Goal: Communication & Community: Connect with others

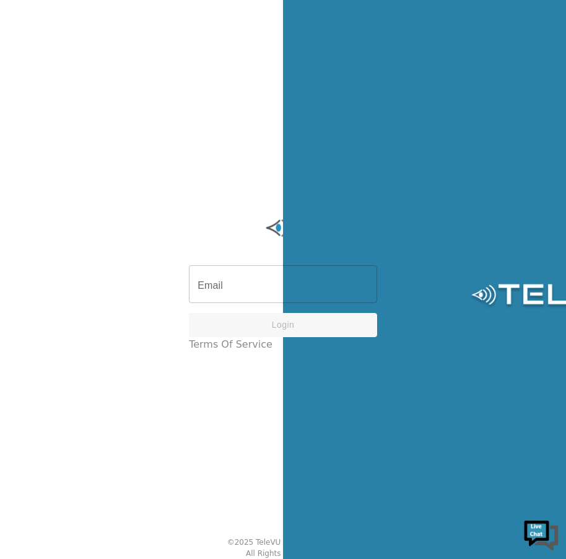
click at [283, 293] on input "Email" at bounding box center [283, 285] width 188 height 35
type input "[PERSON_NAME][EMAIL_ADDRESS][DOMAIN_NAME]"
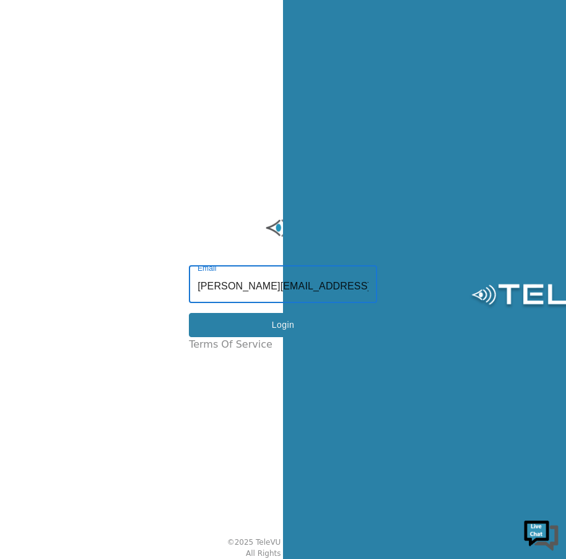
click at [298, 332] on button "Login" at bounding box center [283, 325] width 188 height 24
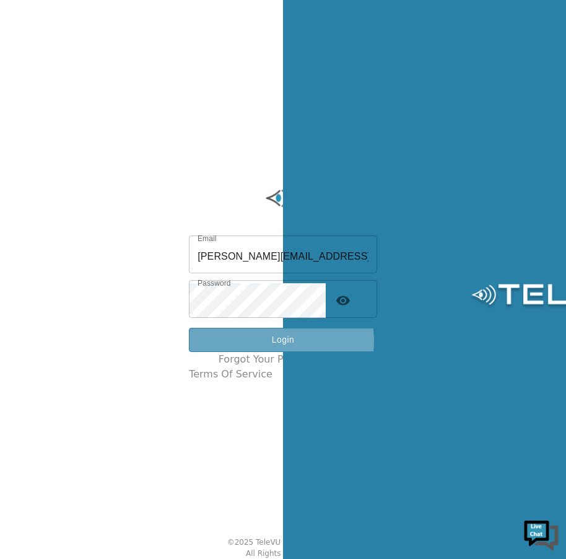
click at [296, 345] on button "Login" at bounding box center [283, 340] width 188 height 24
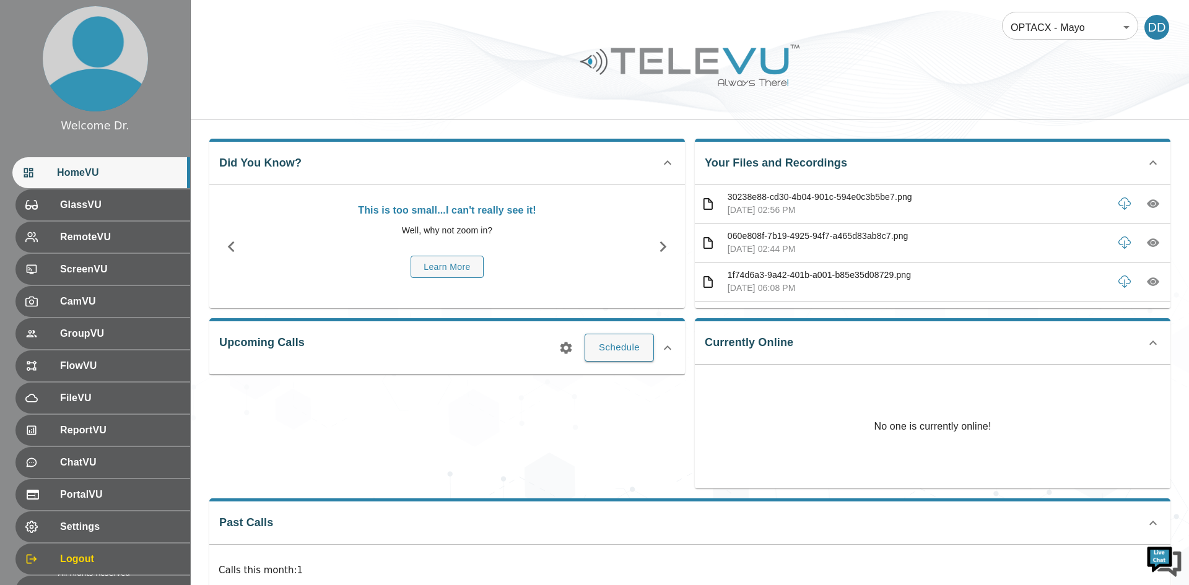
click at [565, 24] on body "Welcome Dr. HomeVU GlassVU RemoteVU ScreenVU CamVU GroupVU FlowVU FileVU Report…" at bounding box center [594, 412] width 1189 height 824
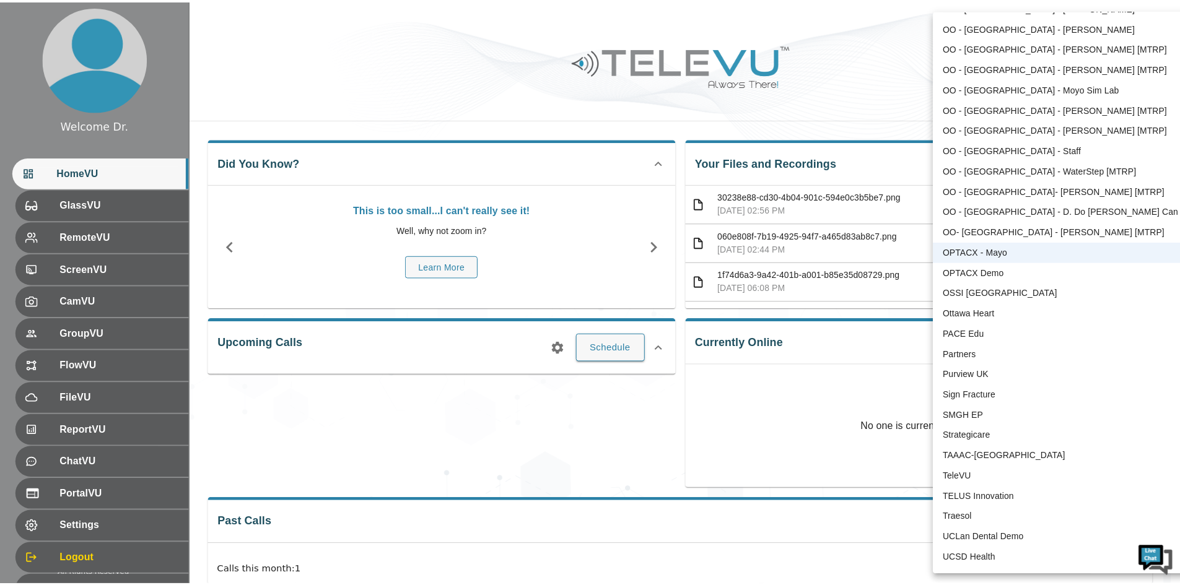
scroll to position [2328, 0]
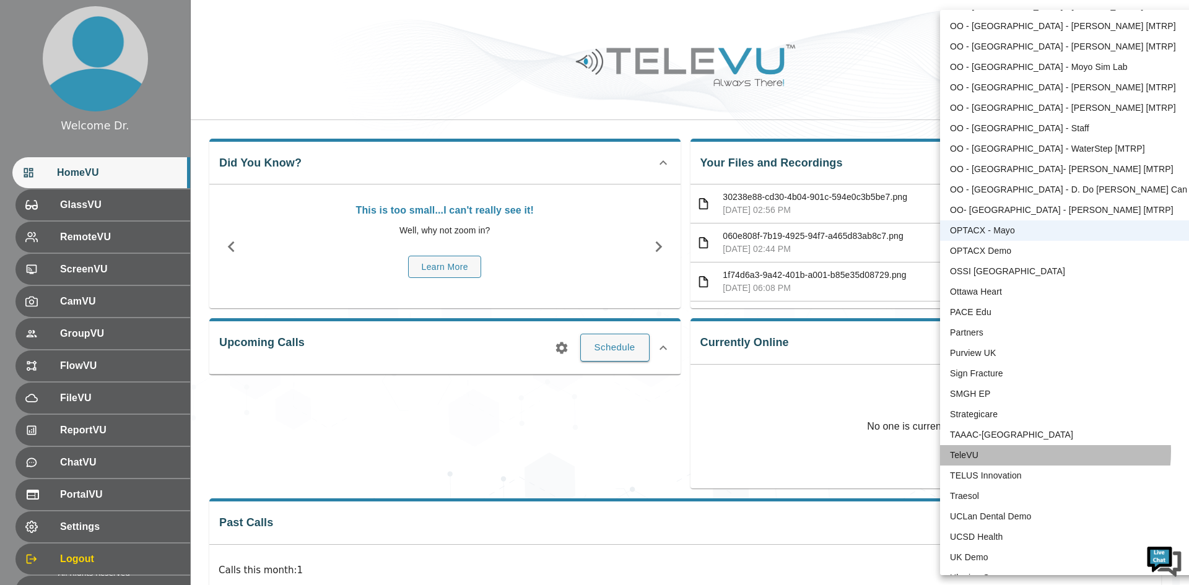
click at [565, 451] on li "TeleVU" at bounding box center [1068, 455] width 257 height 20
type input "1"
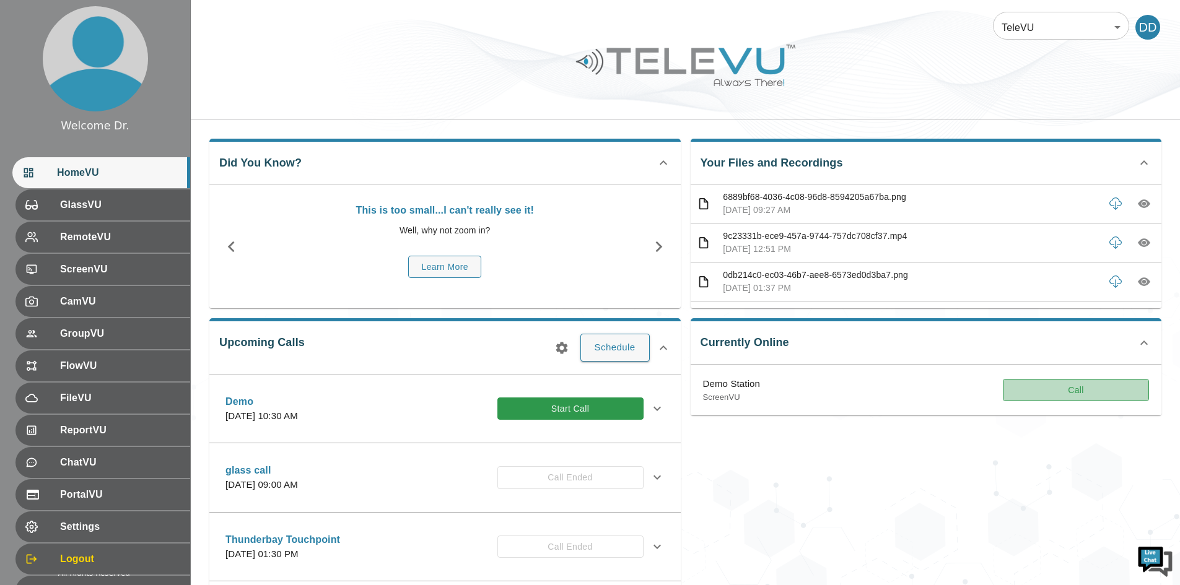
click at [565, 392] on button "Call" at bounding box center [1076, 390] width 146 height 23
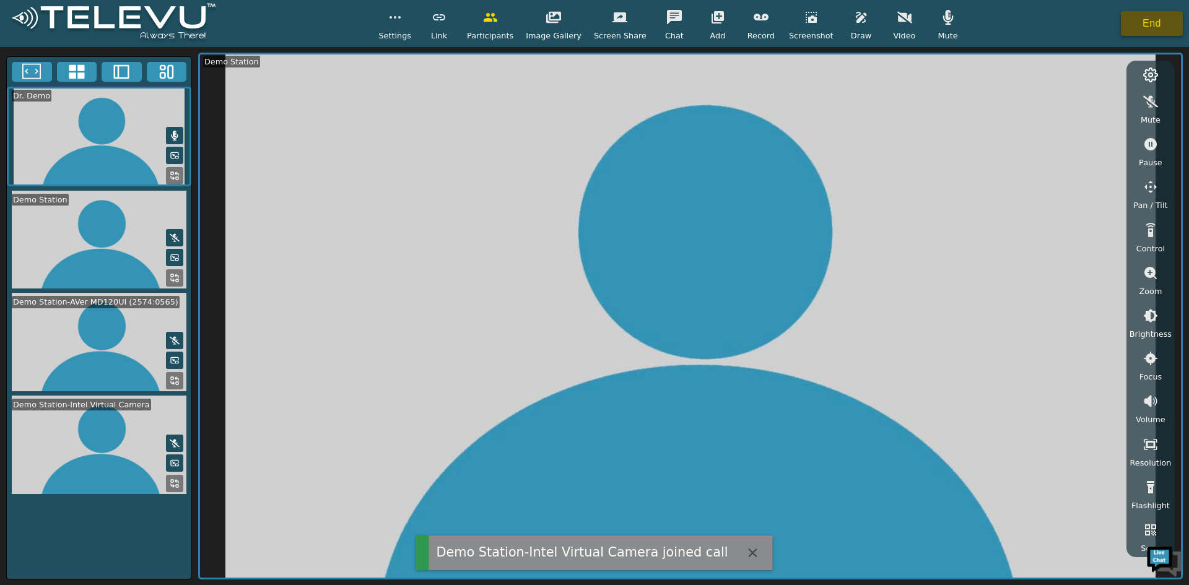
click at [565, 20] on button "End" at bounding box center [1152, 23] width 62 height 25
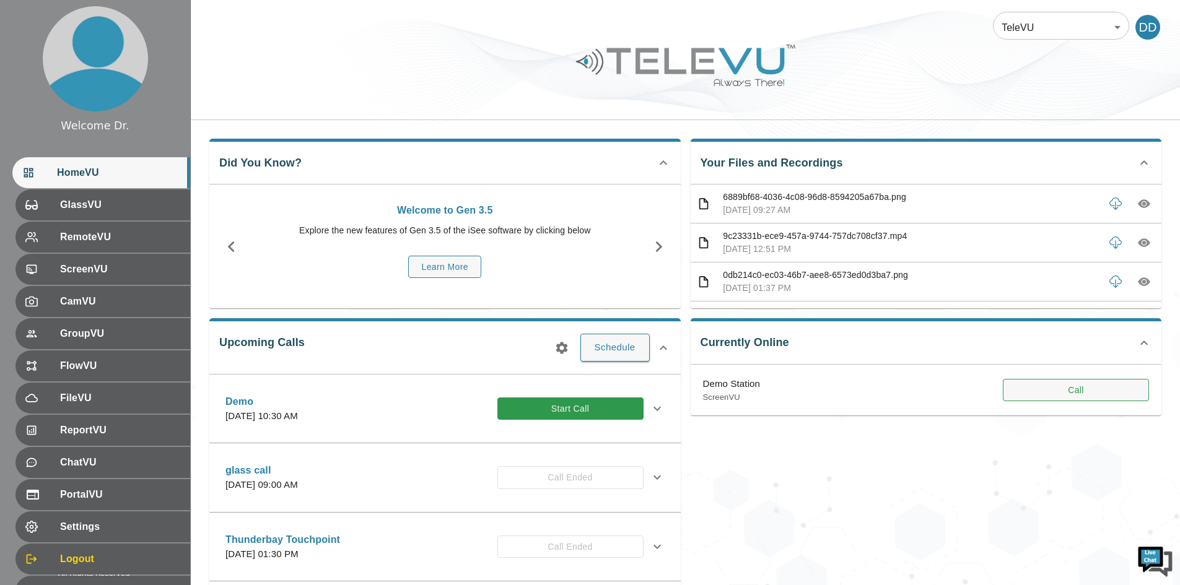
click at [565, 385] on button "Call" at bounding box center [1076, 390] width 146 height 23
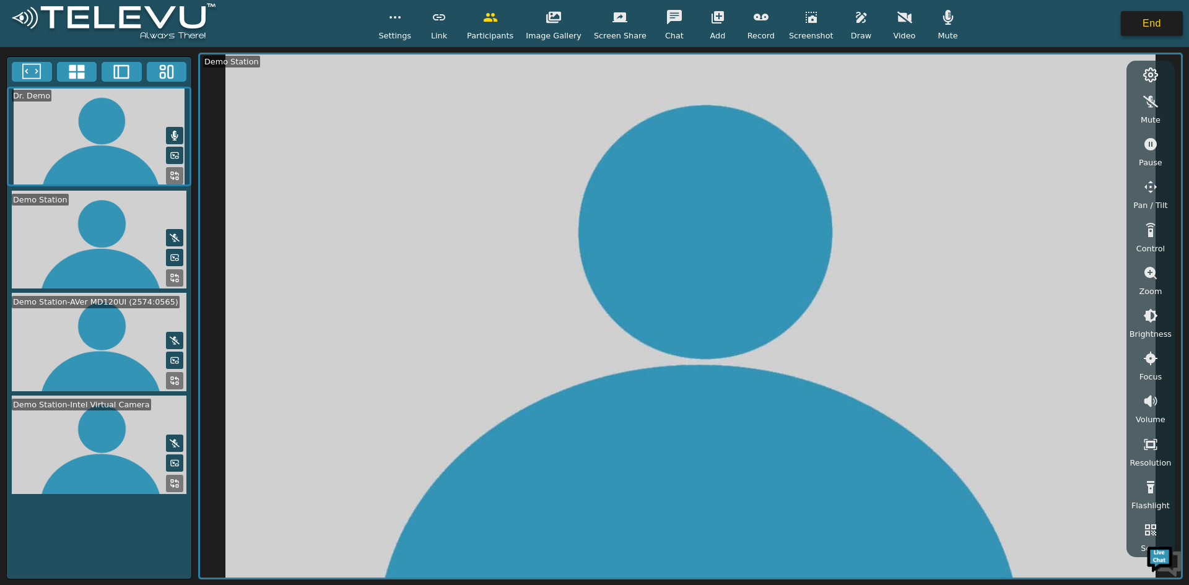
click at [565, 25] on button "End" at bounding box center [1152, 23] width 62 height 25
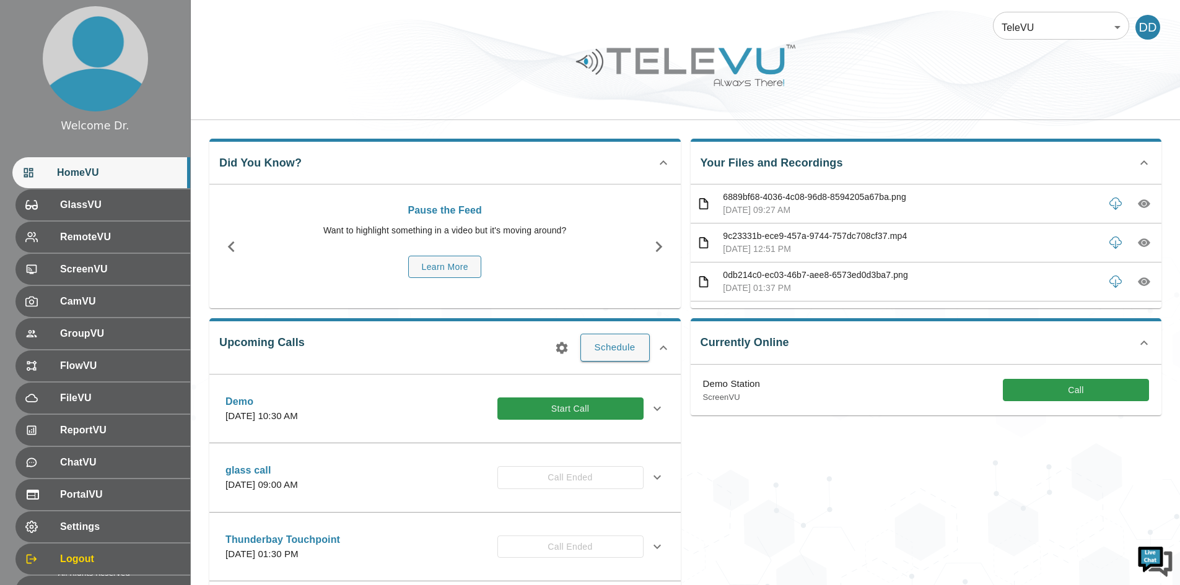
click at [591, 415] on button "Start Call" at bounding box center [570, 409] width 146 height 23
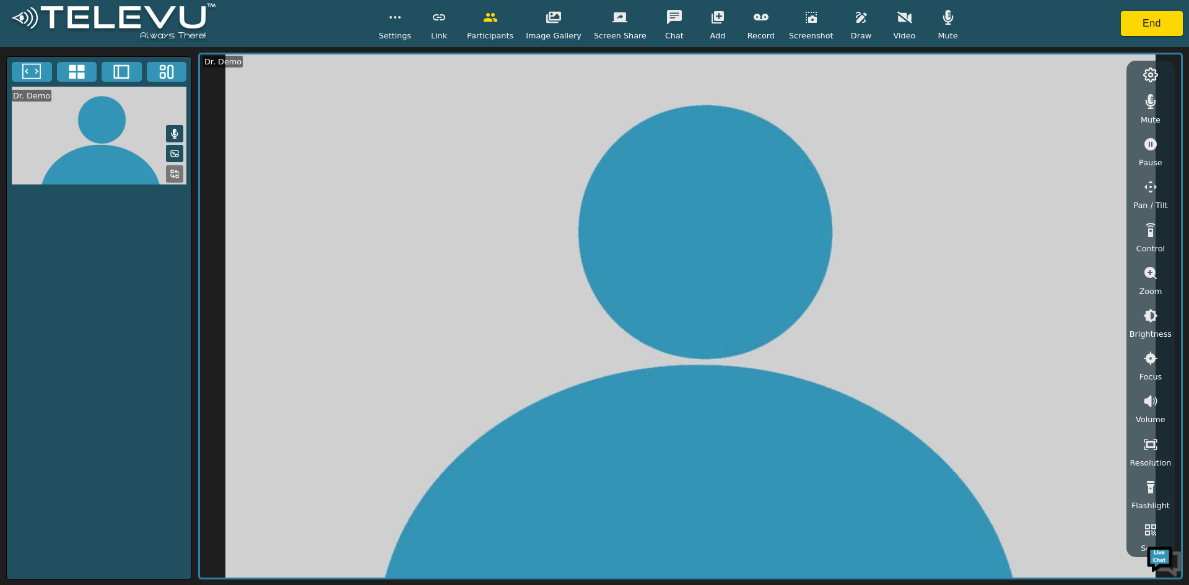
click at [855, 20] on button "button" at bounding box center [861, 17] width 31 height 25
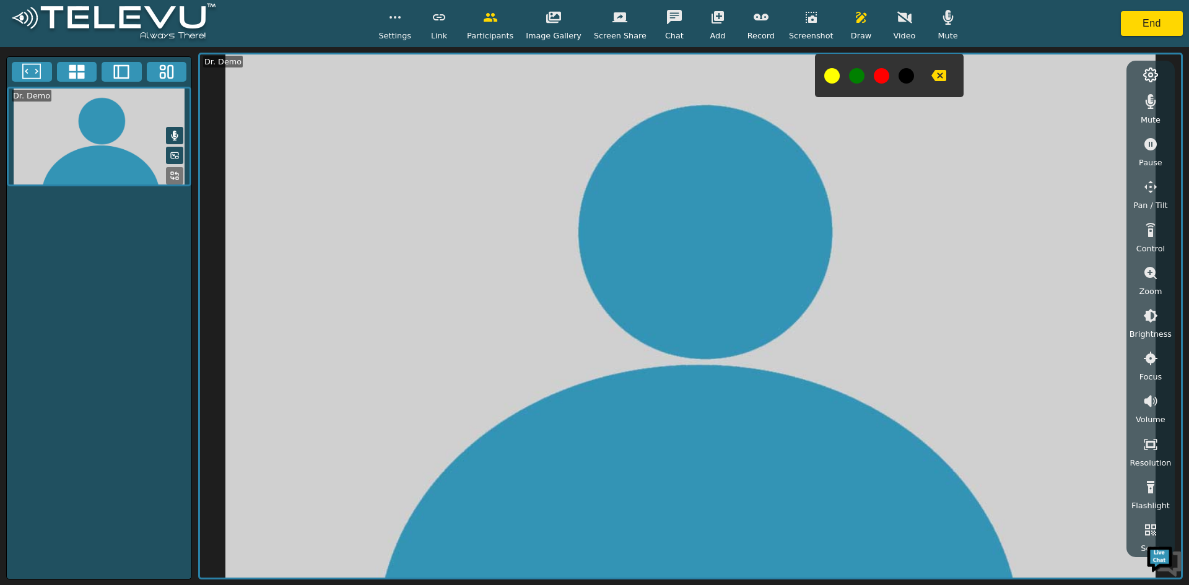
drag, startPoint x: 866, startPoint y: 241, endPoint x: 746, endPoint y: 256, distance: 121.7
click at [746, 258] on video at bounding box center [690, 315] width 981 height 523
click at [854, 22] on icon "button" at bounding box center [861, 17] width 15 height 15
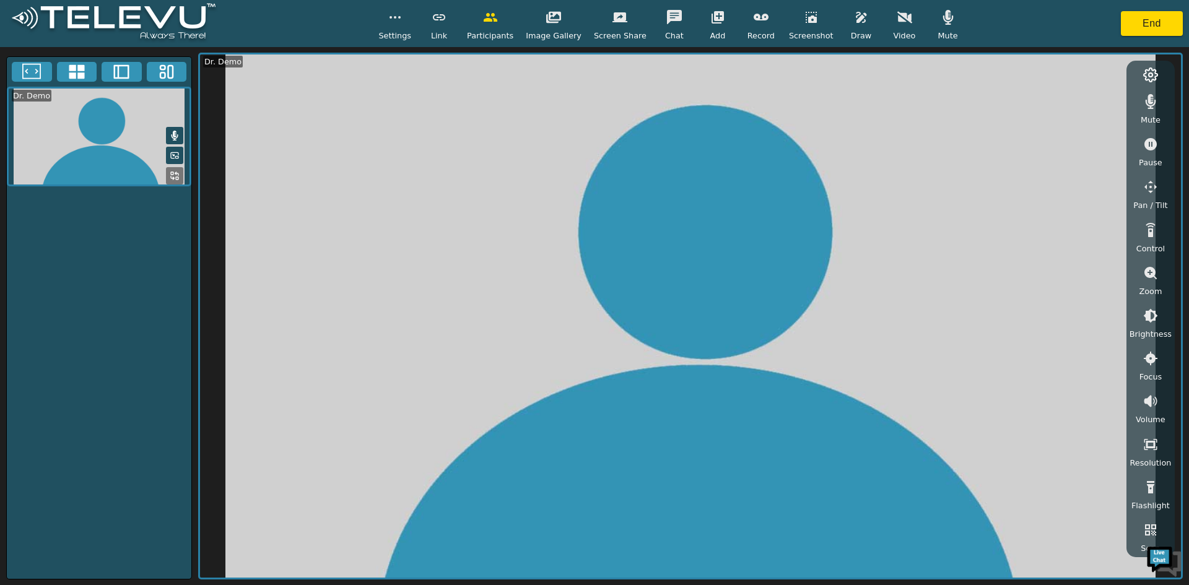
click at [1154, 194] on icon "button" at bounding box center [1150, 187] width 15 height 15
click at [1149, 232] on icon "button" at bounding box center [1150, 230] width 15 height 15
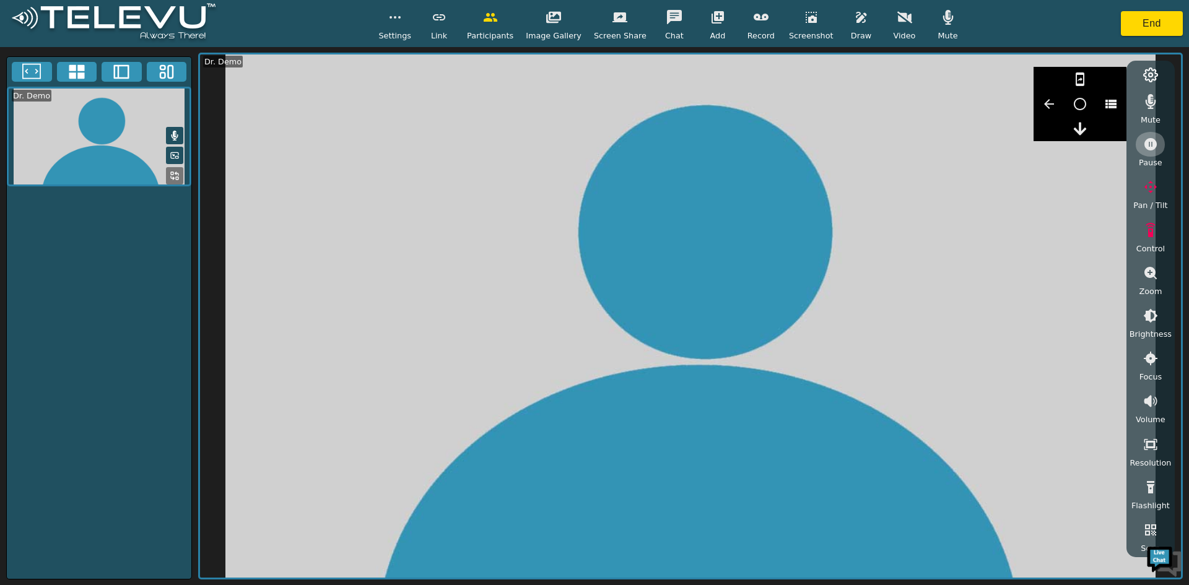
click at [1146, 144] on icon "button" at bounding box center [1150, 144] width 12 height 12
click at [1154, 275] on icon "button" at bounding box center [1150, 273] width 12 height 12
click at [1147, 385] on button "button" at bounding box center [1150, 396] width 31 height 25
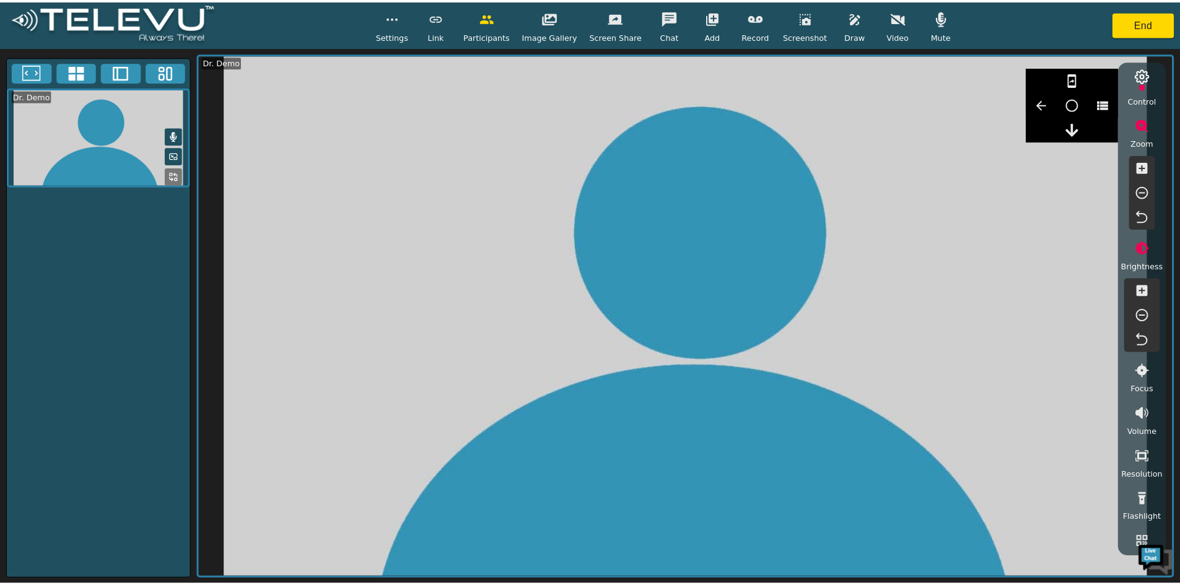
scroll to position [186, 0]
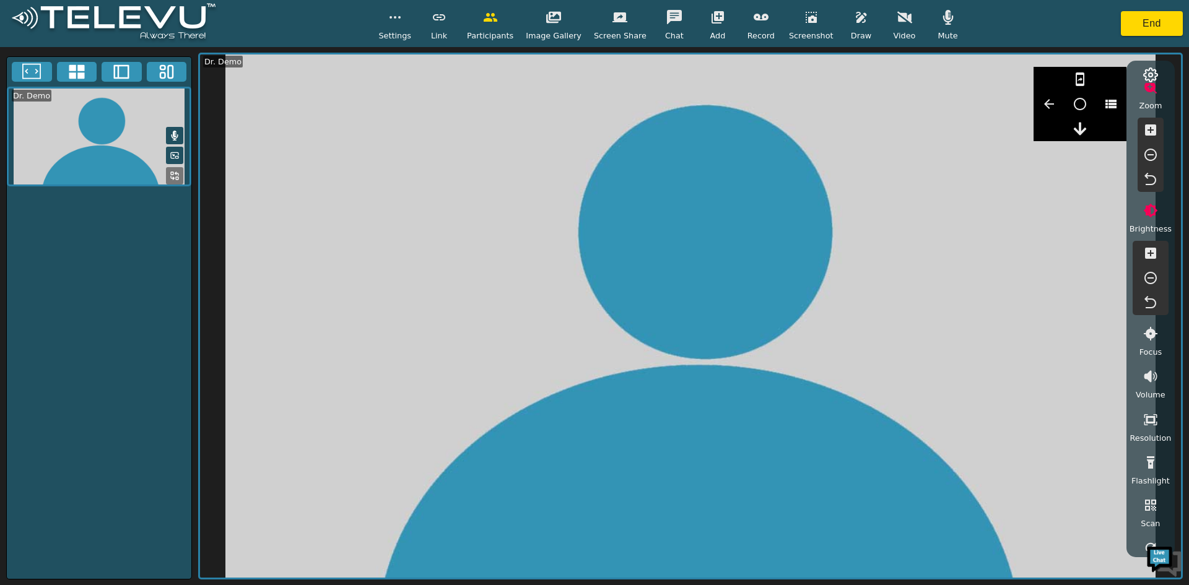
click at [83, 72] on icon at bounding box center [76, 71] width 15 height 14
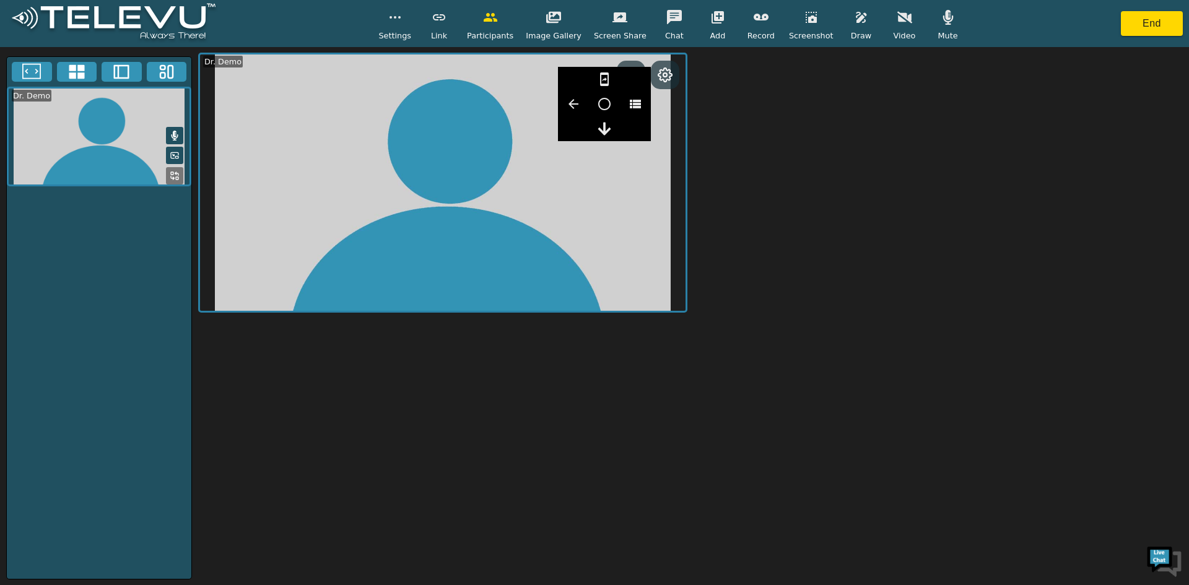
click at [123, 71] on icon at bounding box center [121, 72] width 19 height 19
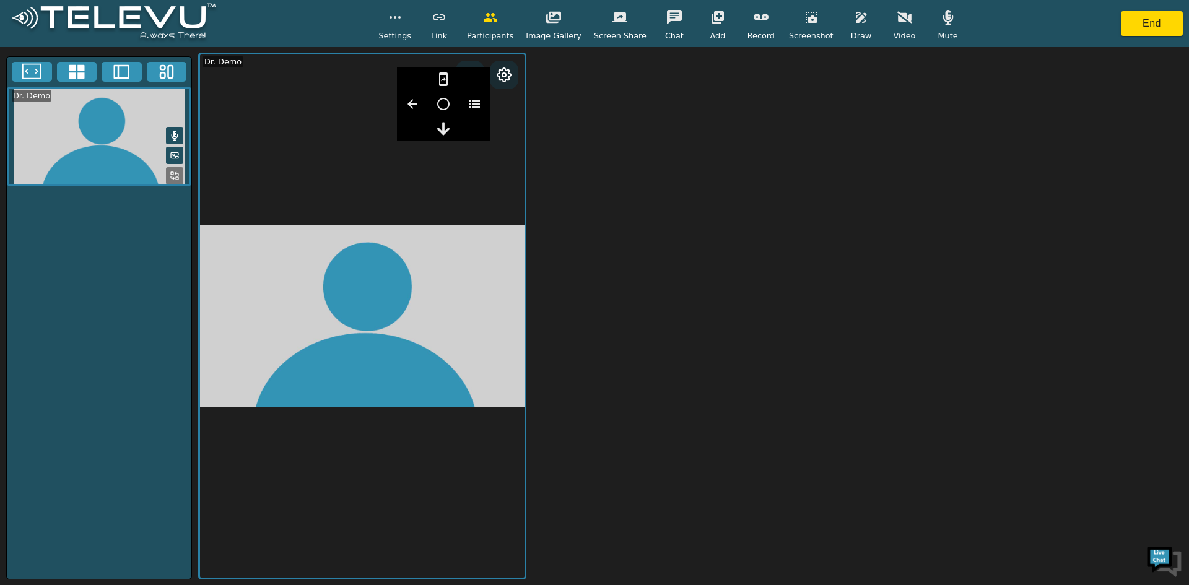
click at [154, 77] on button at bounding box center [167, 72] width 40 height 20
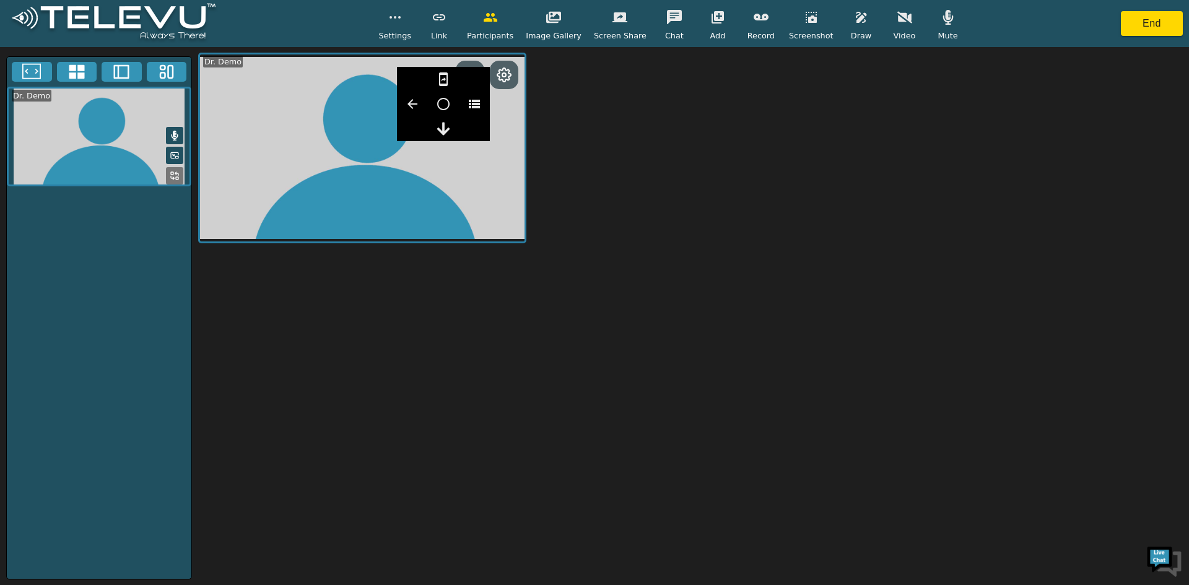
click at [1134, 37] on div "Settings Link Participants Image Gallery Screen Share Chat Add Record Screensho…" at bounding box center [594, 23] width 1189 height 47
click at [1143, 32] on button "End" at bounding box center [1152, 23] width 62 height 25
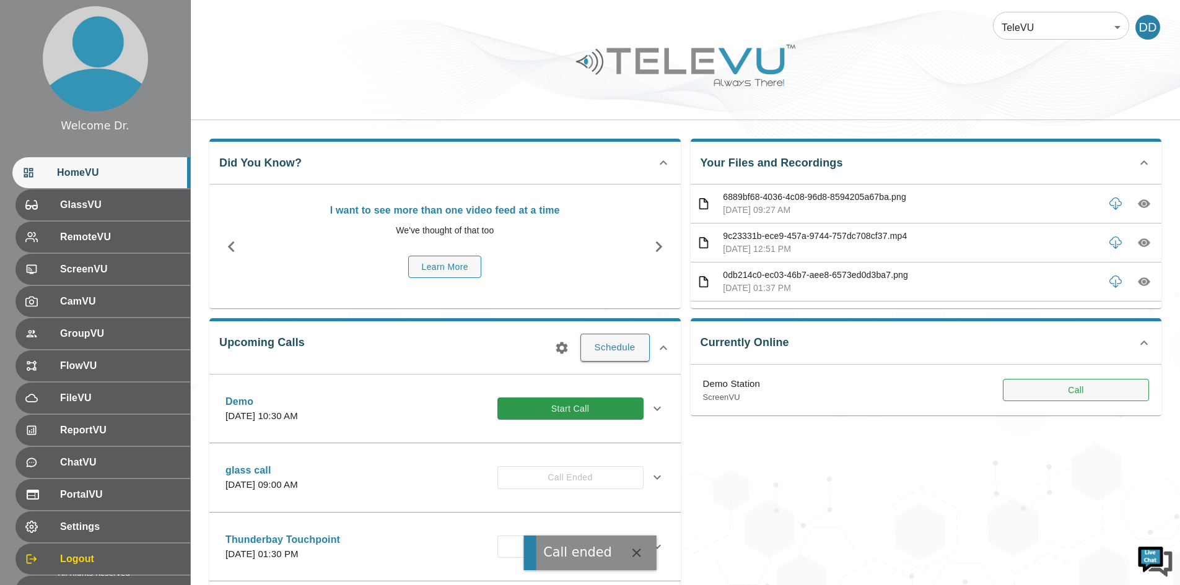
click at [1051, 395] on button "Call" at bounding box center [1076, 390] width 146 height 23
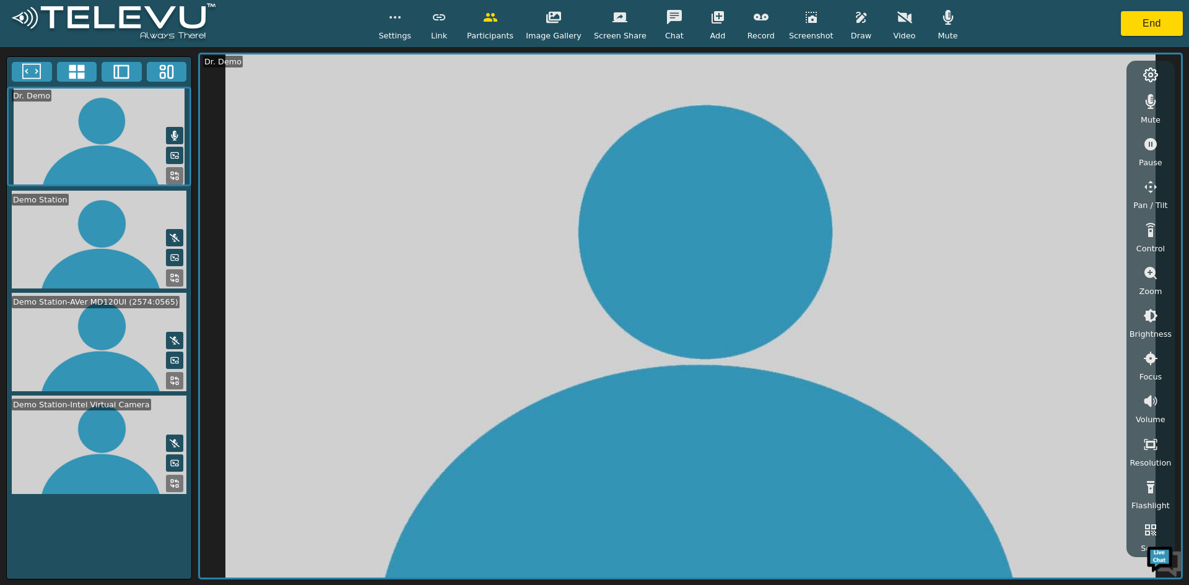
click at [178, 382] on rect at bounding box center [177, 383] width 2 height 2
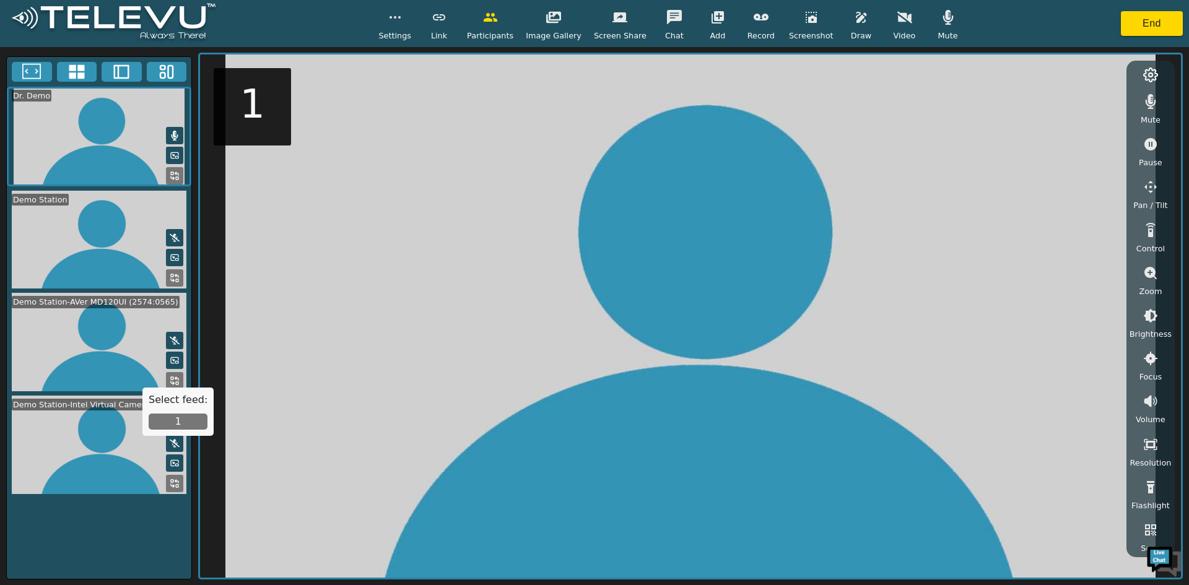
click at [182, 423] on button "1" at bounding box center [178, 422] width 59 height 16
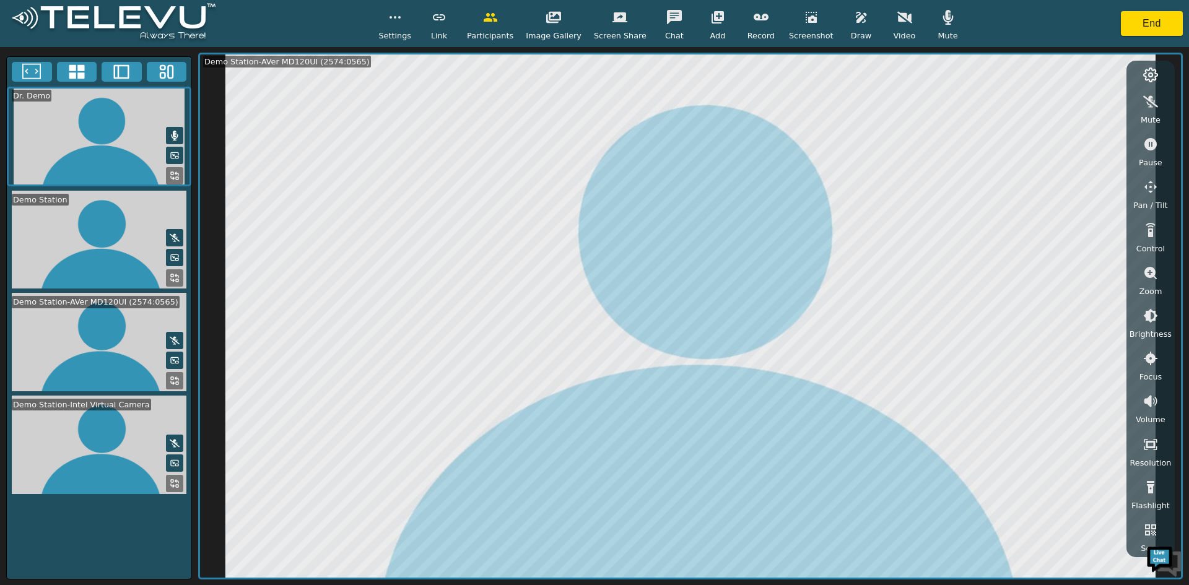
click at [1151, 183] on icon "button" at bounding box center [1150, 187] width 12 height 12
click at [1060, 104] on button "button" at bounding box center [1048, 104] width 31 height 25
click at [1110, 103] on icon "button" at bounding box center [1110, 104] width 15 height 15
click at [854, 17] on icon "button" at bounding box center [861, 17] width 15 height 15
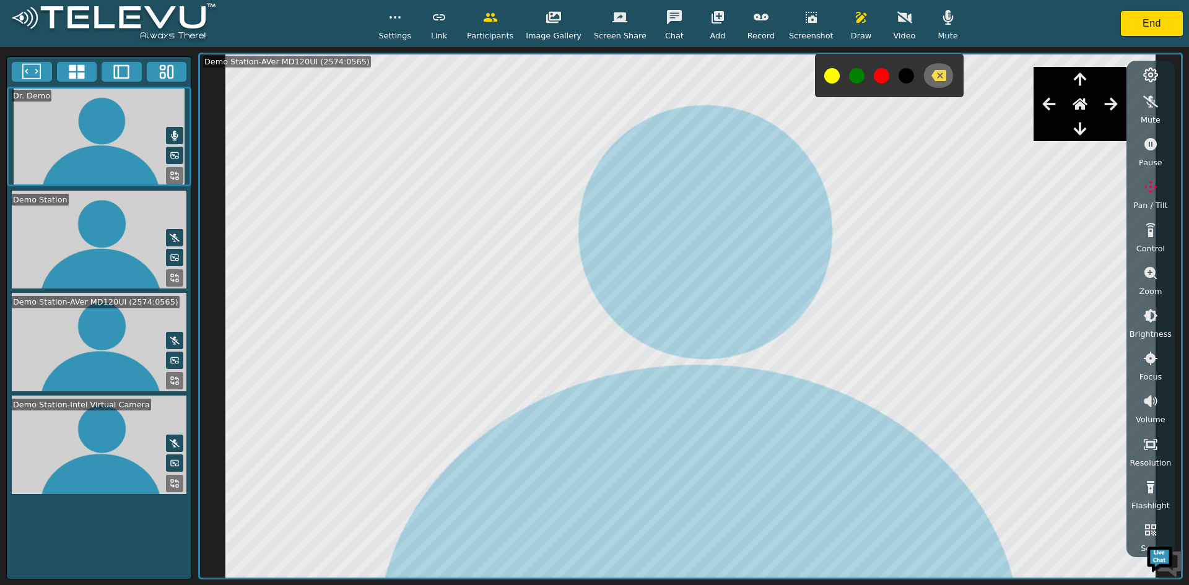
click at [931, 82] on icon "button" at bounding box center [938, 75] width 15 height 15
click at [806, 18] on icon "button" at bounding box center [811, 17] width 11 height 11
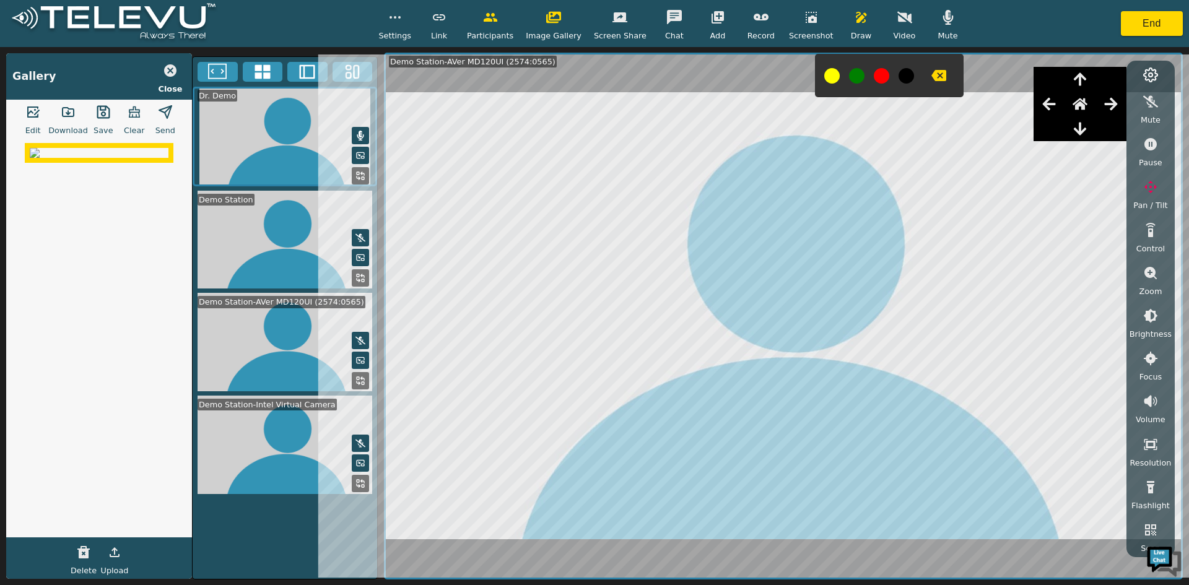
click at [33, 113] on icon "button" at bounding box center [32, 112] width 15 height 15
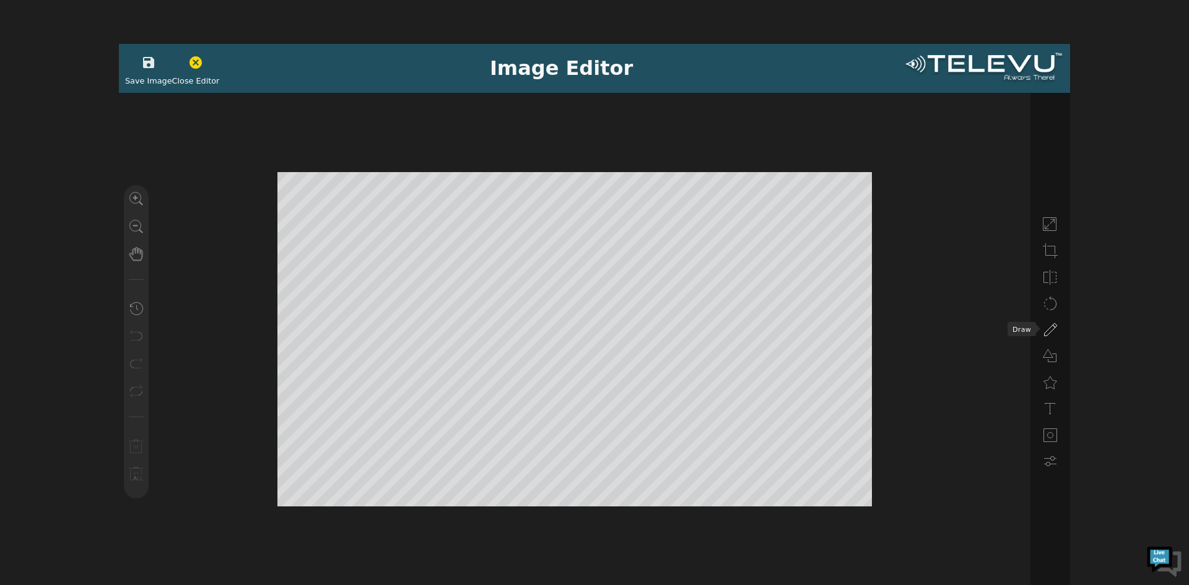
click at [1051, 330] on icon at bounding box center [1050, 330] width 15 height 15
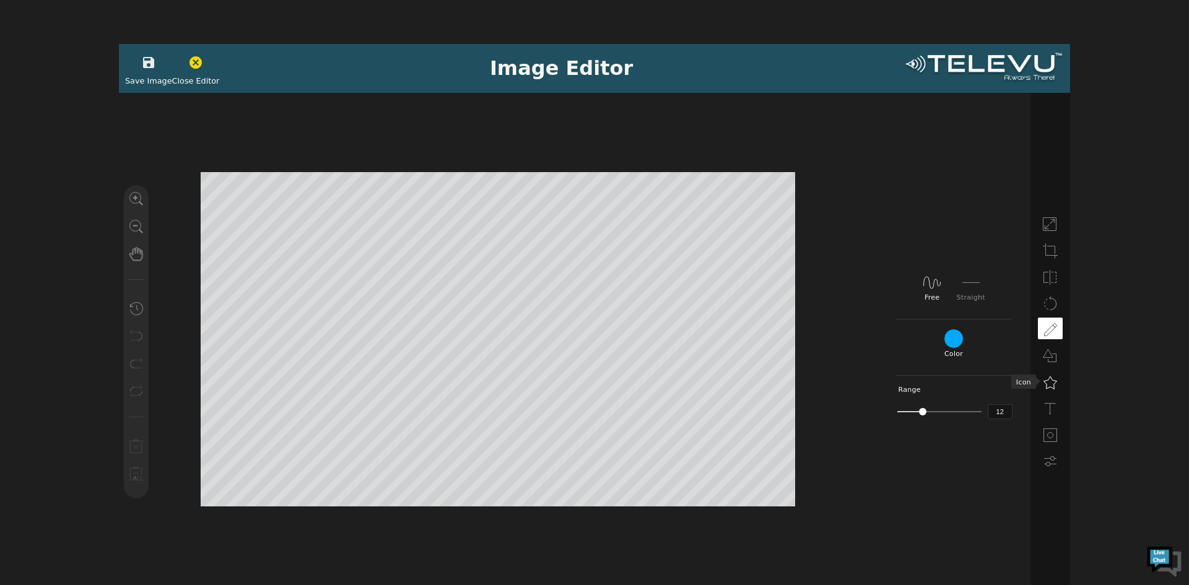
click at [1053, 380] on icon at bounding box center [1050, 382] width 15 height 15
click at [924, 250] on div at bounding box center [911, 254] width 26 height 20
click at [148, 74] on button "button" at bounding box center [148, 62] width 31 height 25
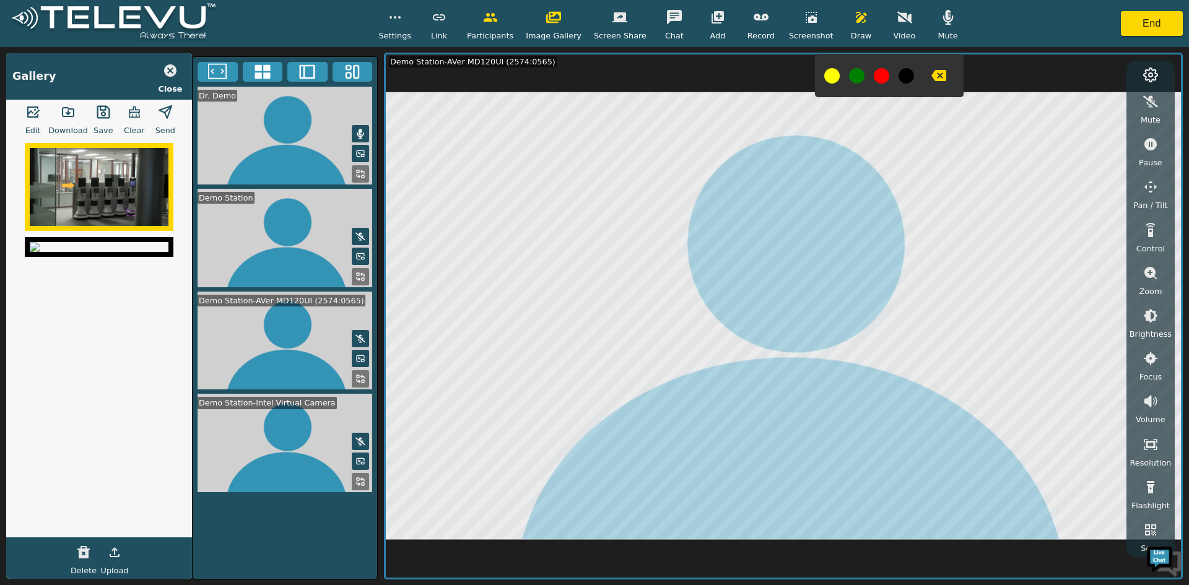
click at [167, 69] on icon "button" at bounding box center [170, 70] width 12 height 12
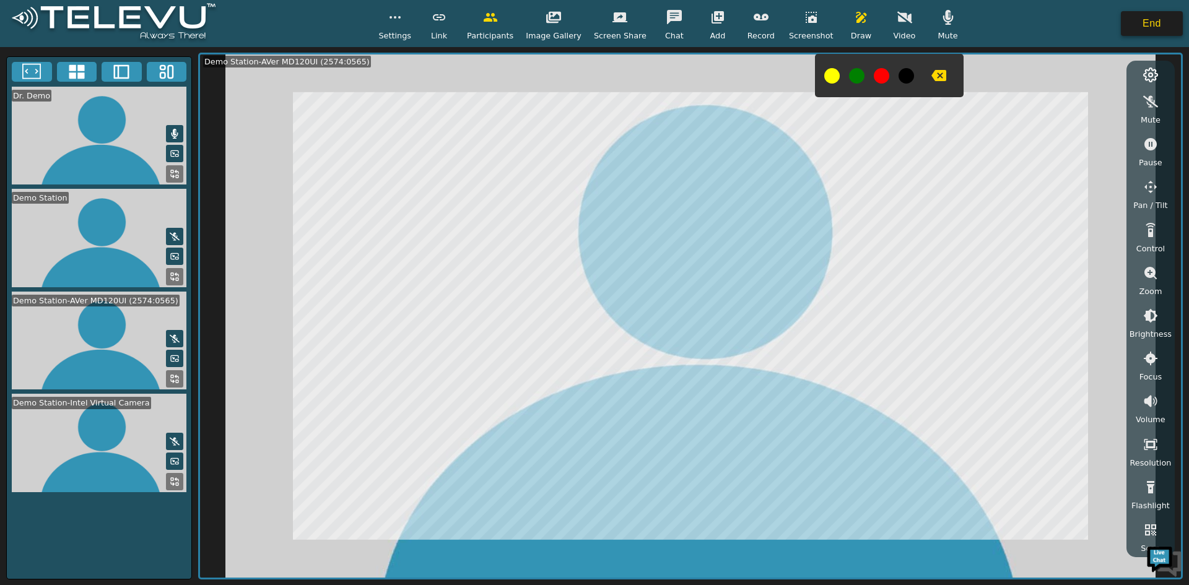
click at [1144, 24] on button "End" at bounding box center [1152, 23] width 62 height 25
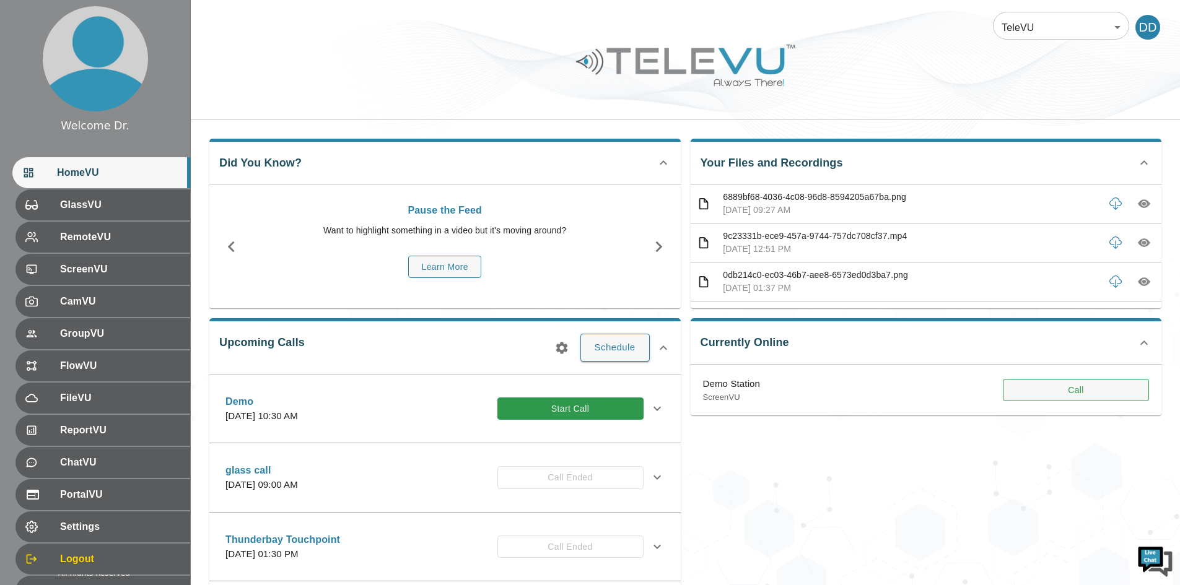
click at [1129, 387] on button "Call" at bounding box center [1076, 390] width 146 height 23
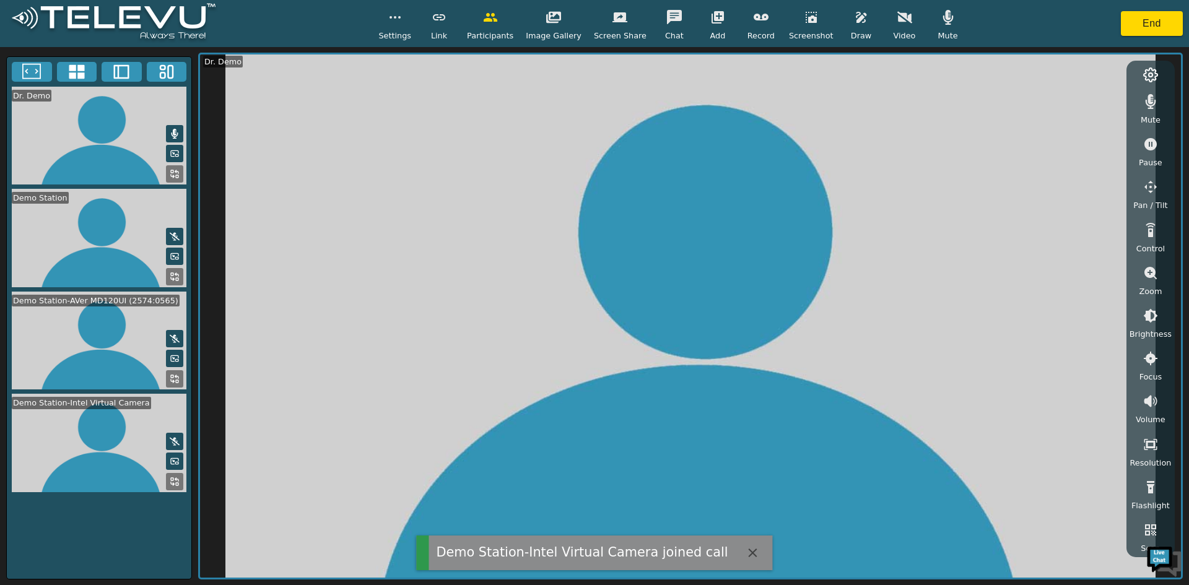
click at [77, 72] on icon at bounding box center [76, 72] width 19 height 19
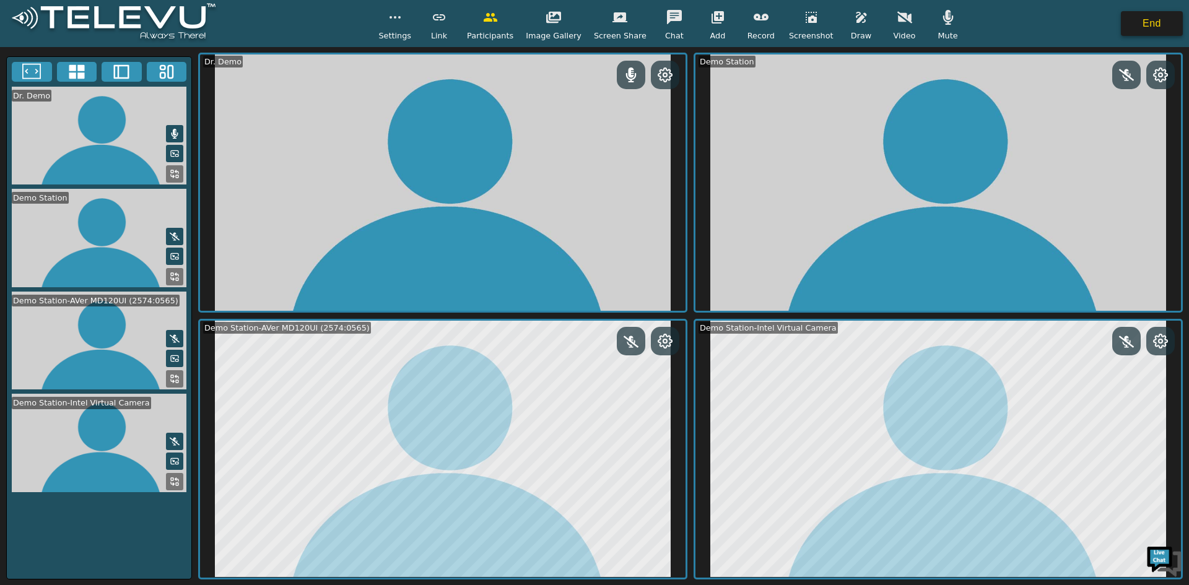
click at [1130, 24] on button "End" at bounding box center [1152, 23] width 62 height 25
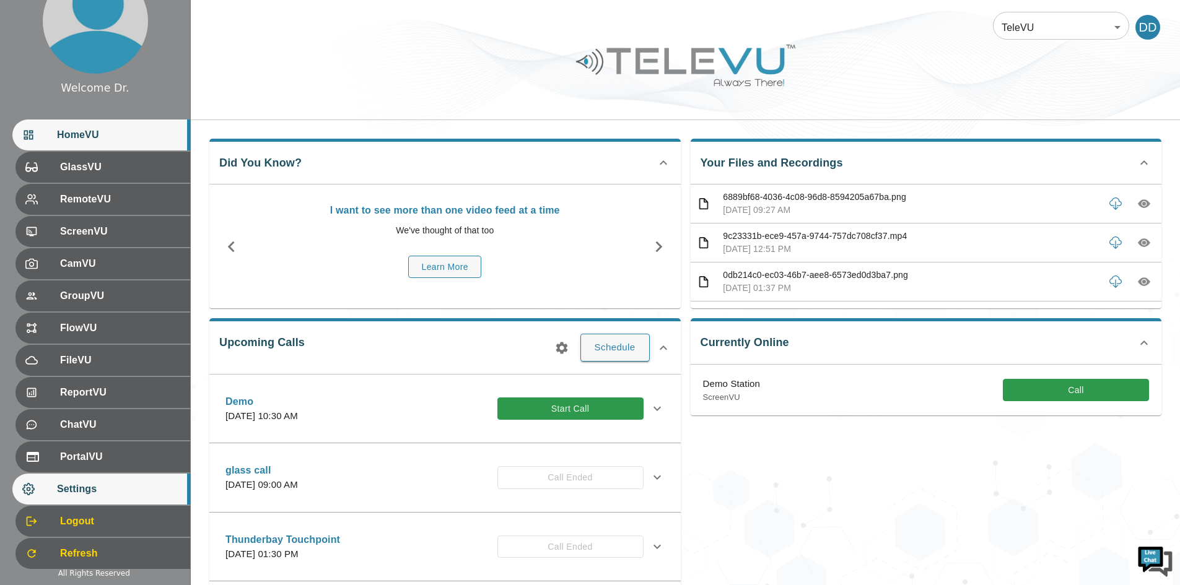
scroll to position [59, 0]
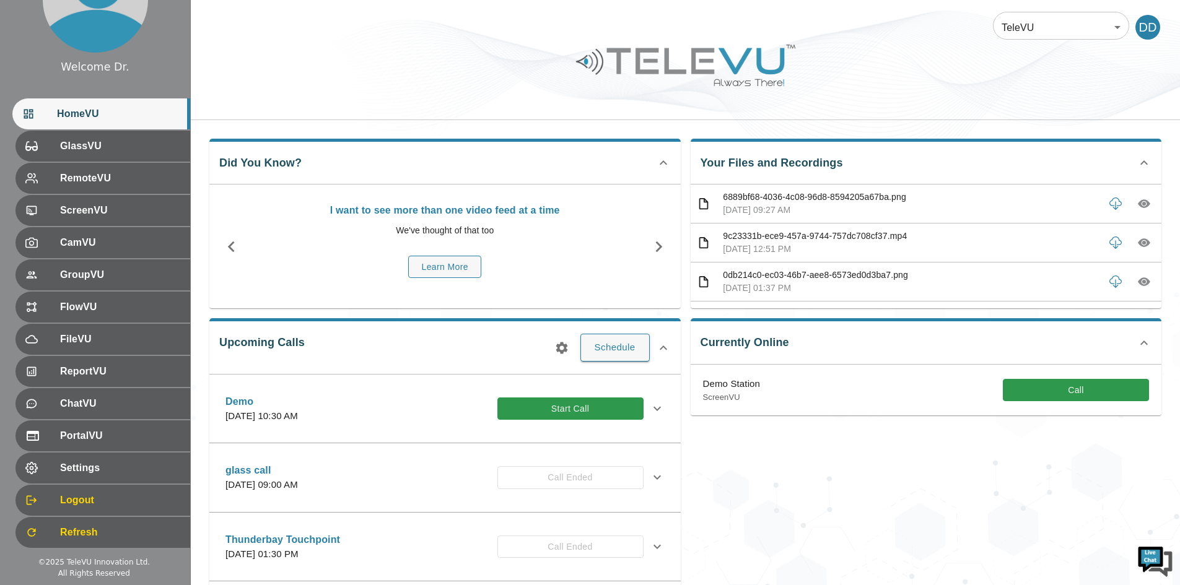
click at [952, 477] on div "Currently Online Demo Station ScreenVU Call" at bounding box center [921, 469] width 481 height 323
